Goal: Find specific page/section: Find specific page/section

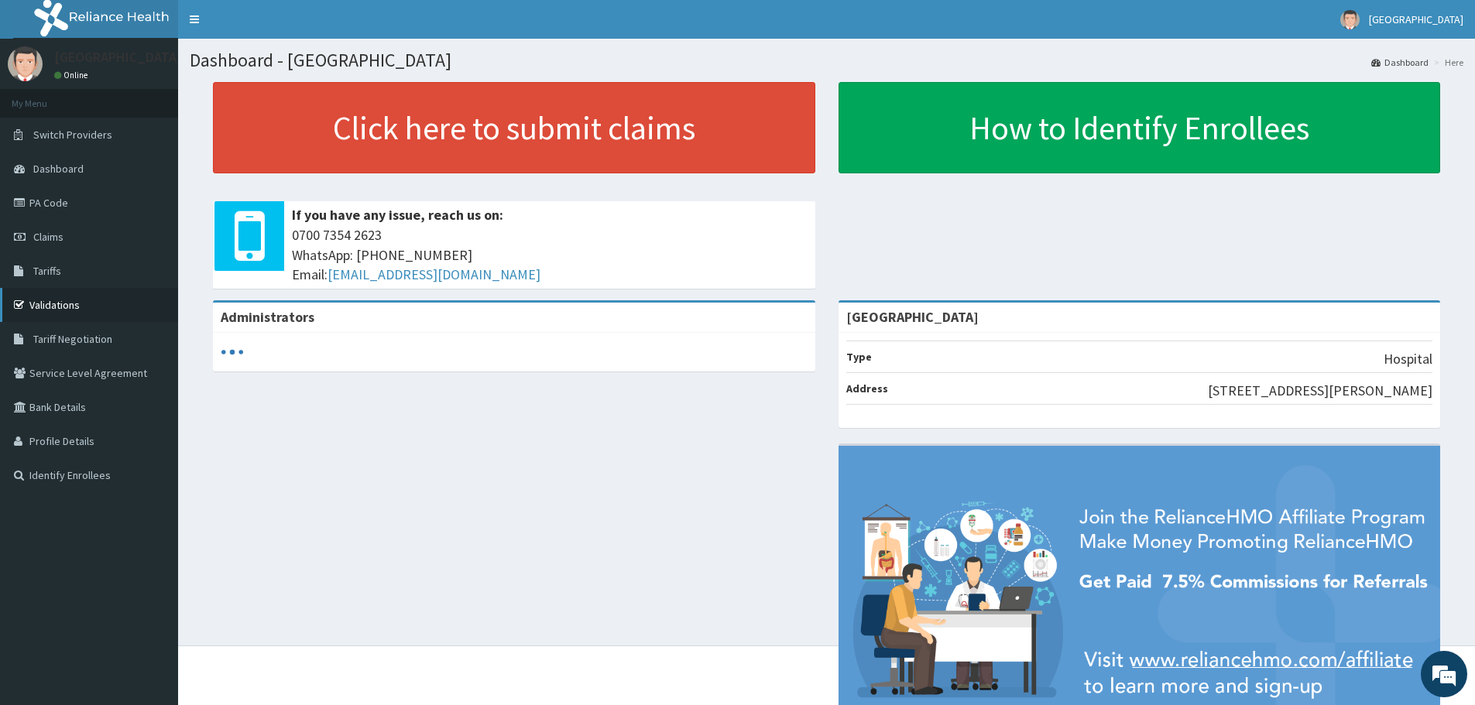
click at [75, 307] on link "Validations" at bounding box center [89, 305] width 178 height 34
click at [84, 299] on link "Validations" at bounding box center [89, 305] width 178 height 34
click at [85, 310] on link "Validations" at bounding box center [89, 305] width 178 height 34
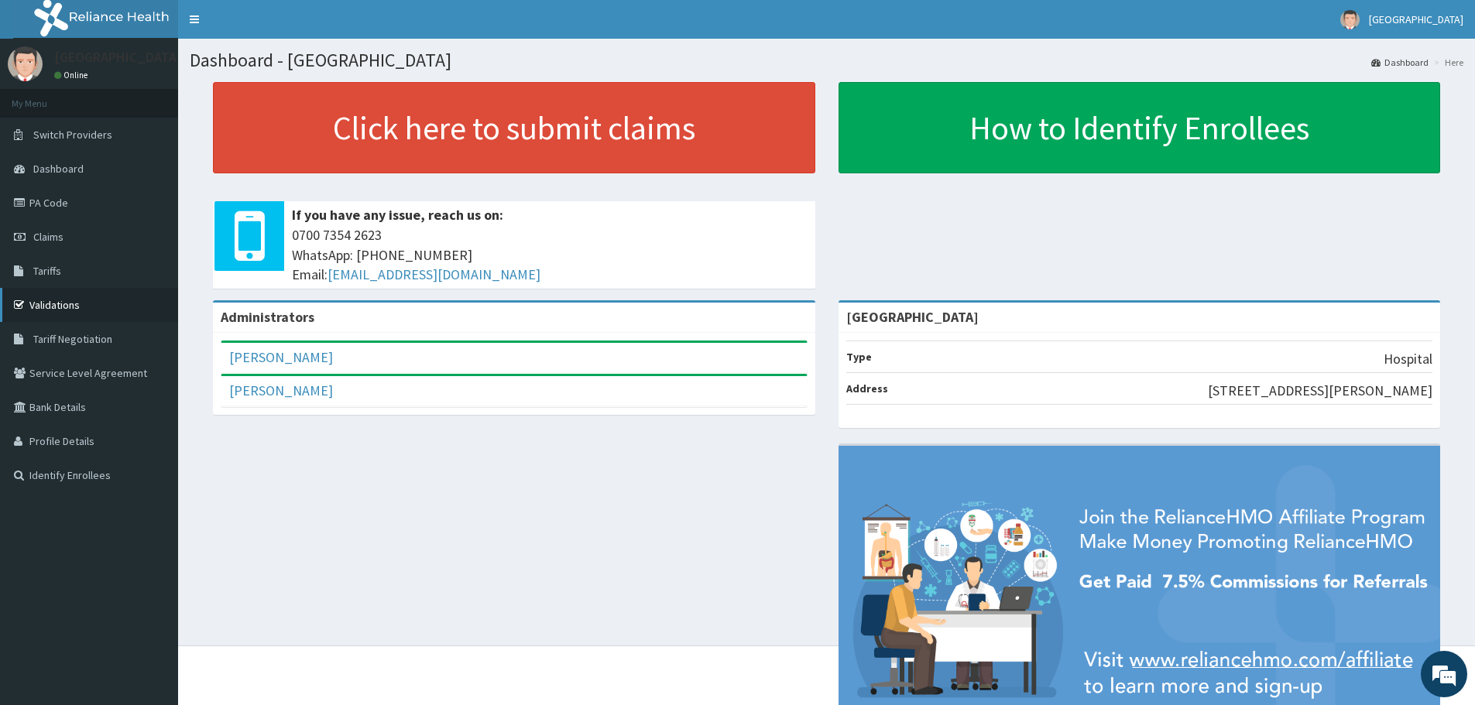
click at [75, 299] on link "Validations" at bounding box center [89, 305] width 178 height 34
